Goal: Information Seeking & Learning: Find specific fact

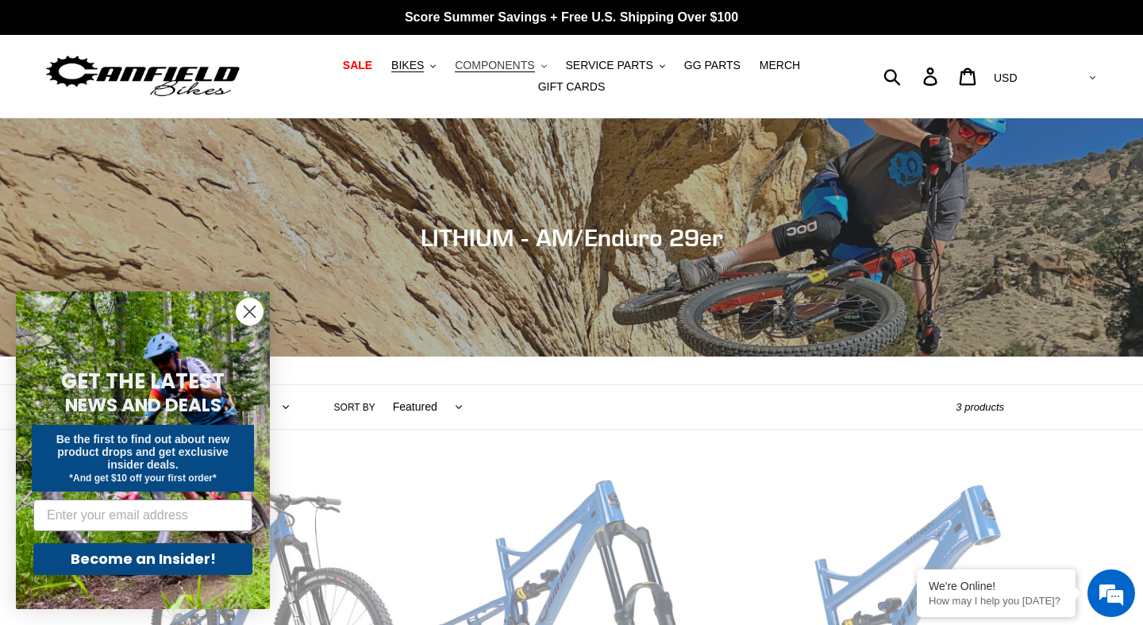
click at [533, 59] on span "COMPONENTS" at bounding box center [494, 65] width 79 height 13
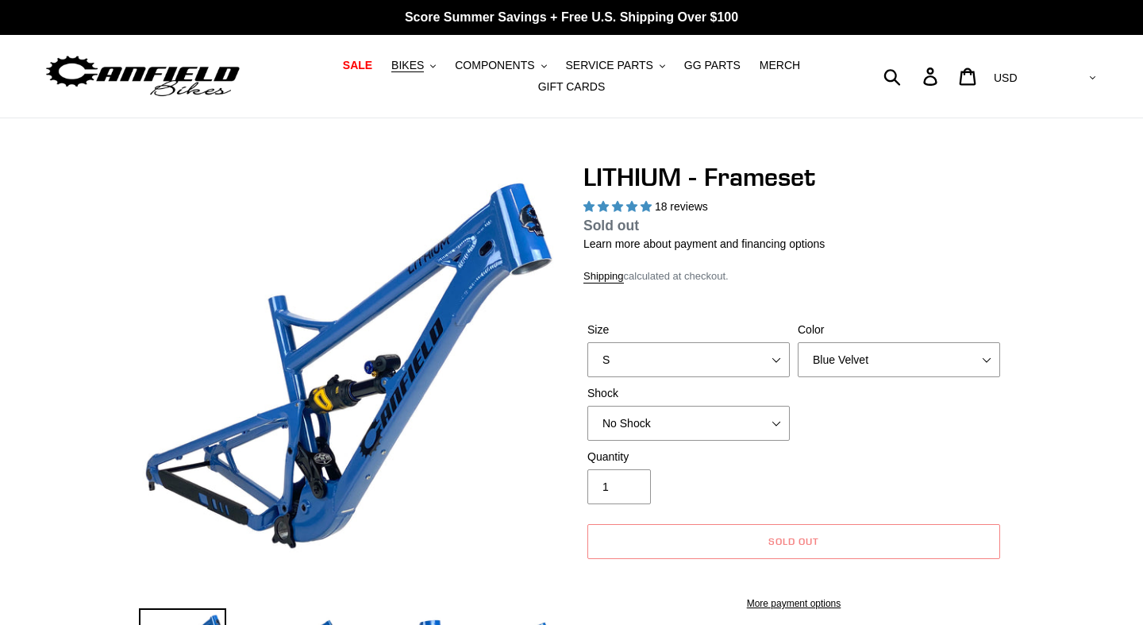
select select "highest-rating"
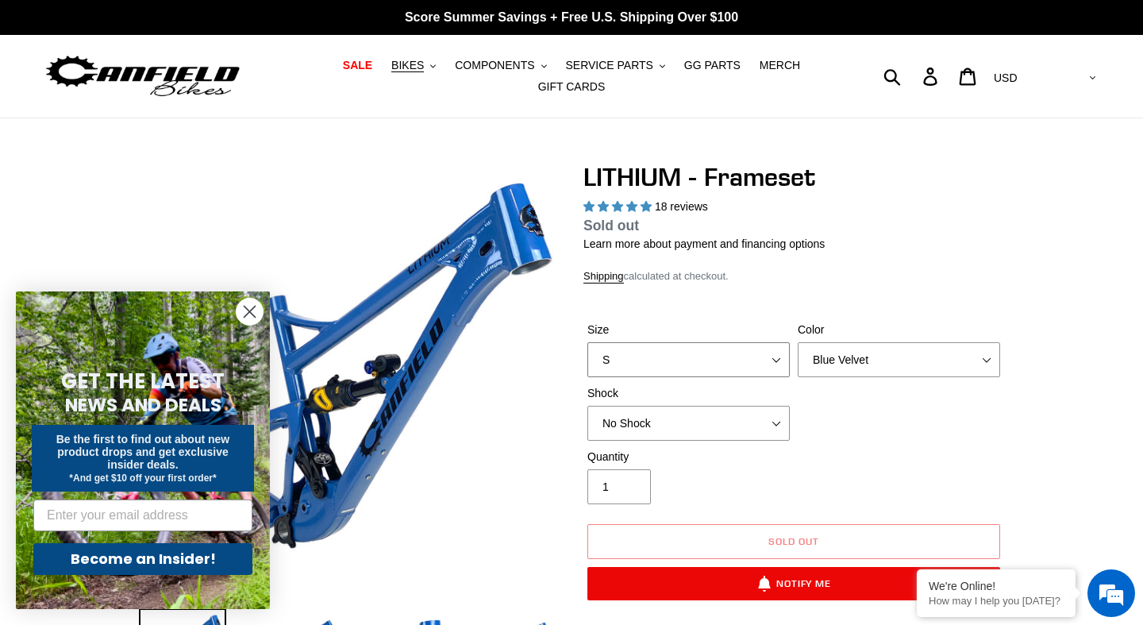
click at [772, 368] on select "S M L XL" at bounding box center [688, 359] width 202 height 35
select select "XL"
click at [587, 361] on select "S M L XL" at bounding box center [688, 359] width 202 height 35
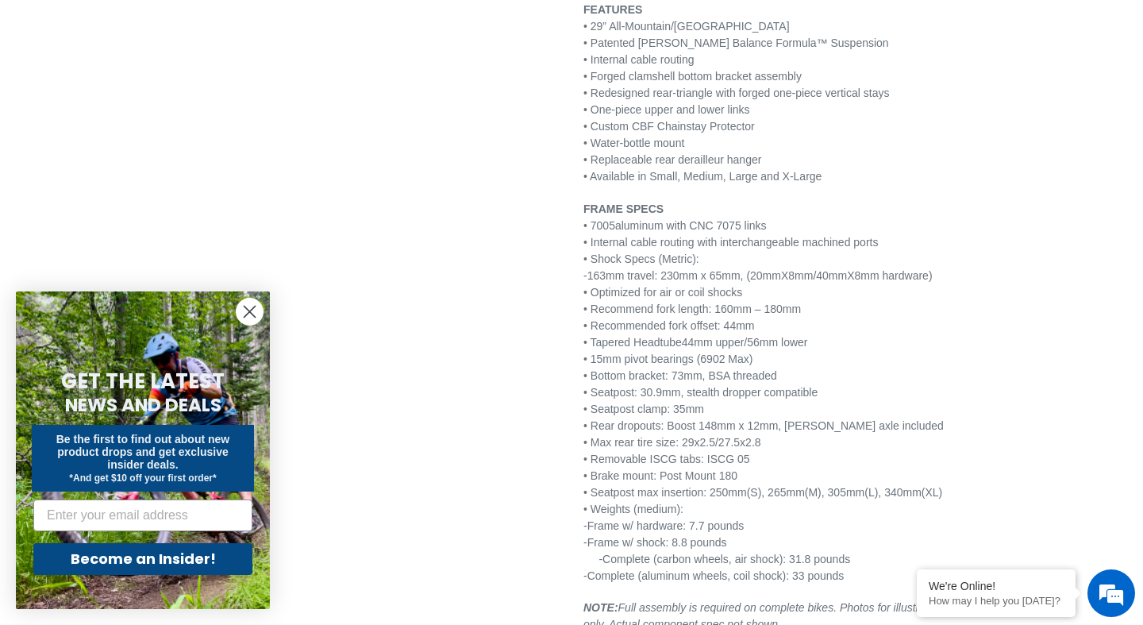
scroll to position [1987, 0]
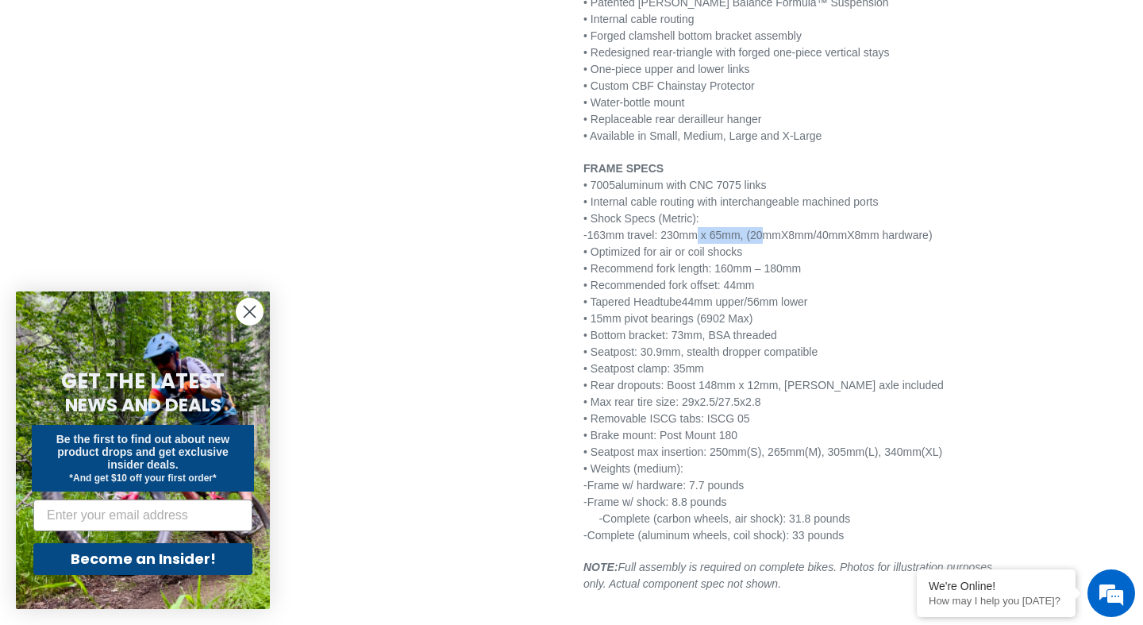
drag, startPoint x: 679, startPoint y: 231, endPoint x: 760, endPoint y: 230, distance: 81.0
click at [760, 230] on span "-163mm travel: 230mm x 65mm, (20mmX8mm/40mmX8mm hardware)" at bounding box center [757, 235] width 349 height 13
copy span "230mm x 65mm"
